Goal: Find specific page/section: Find specific page/section

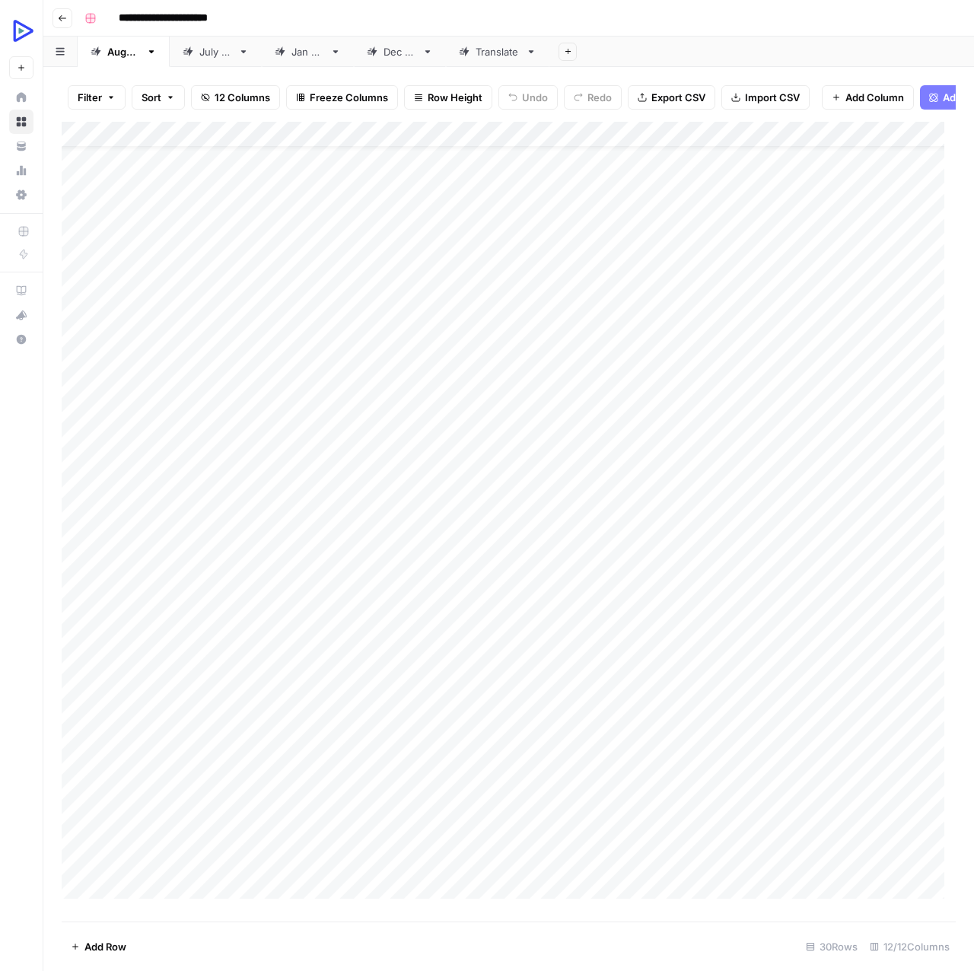
scroll to position [37, 0]
click at [68, 17] on button "Go back" at bounding box center [63, 18] width 20 height 20
click at [140, 44] on div "September 2025" at bounding box center [123, 51] width 33 height 15
